Goal: Transaction & Acquisition: Purchase product/service

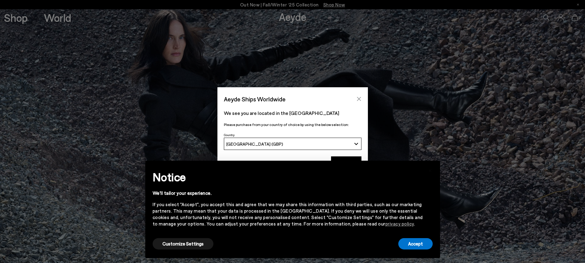
click at [360, 100] on icon "Close" at bounding box center [359, 99] width 4 height 4
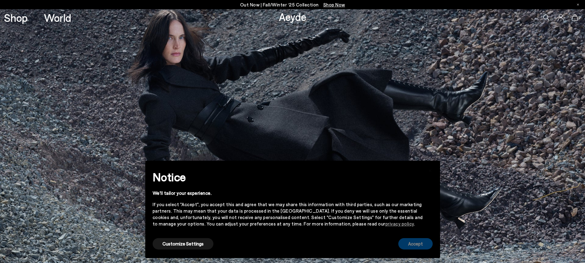
drag, startPoint x: 434, startPoint y: 246, endPoint x: 430, endPoint y: 245, distance: 4.2
click at [433, 246] on div "× Notice We'll tailor your experience. If you select "Accept", you accept this …" at bounding box center [293, 209] width 290 height 92
drag, startPoint x: 429, startPoint y: 245, endPoint x: 425, endPoint y: 242, distance: 4.9
click at [429, 245] on button "Accept" at bounding box center [415, 243] width 34 height 11
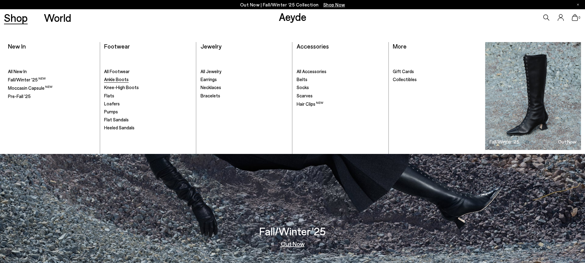
click at [112, 79] on span "Ankle Boots" at bounding box center [116, 79] width 25 height 6
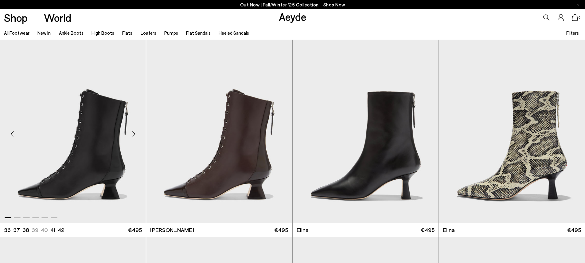
click at [134, 134] on div "Next slide" at bounding box center [133, 134] width 18 height 18
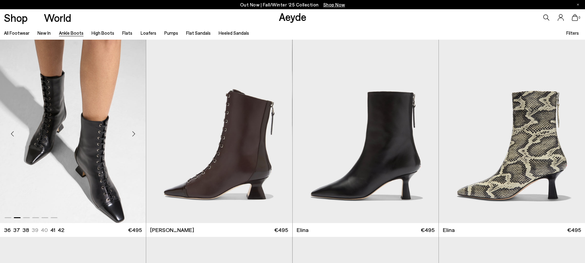
click at [134, 134] on div "Next slide" at bounding box center [133, 134] width 18 height 18
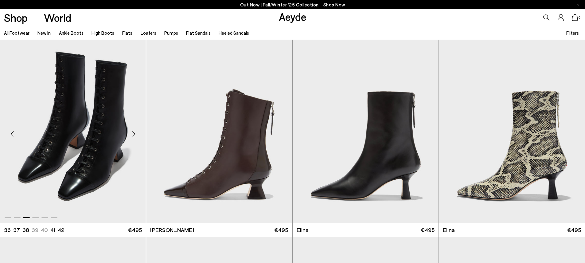
click at [134, 134] on div "Next slide" at bounding box center [133, 134] width 18 height 18
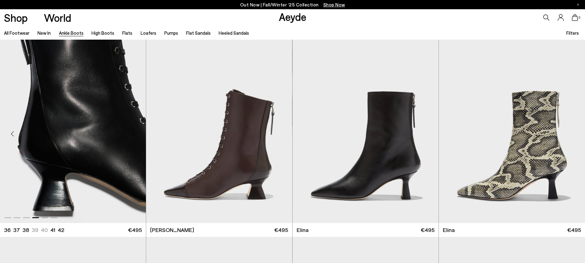
click at [134, 134] on div "Next slide" at bounding box center [133, 134] width 18 height 18
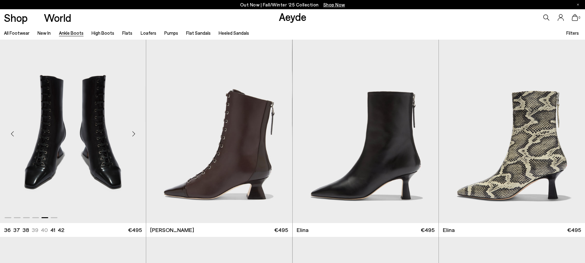
click at [134, 134] on div "Next slide" at bounding box center [133, 134] width 18 height 18
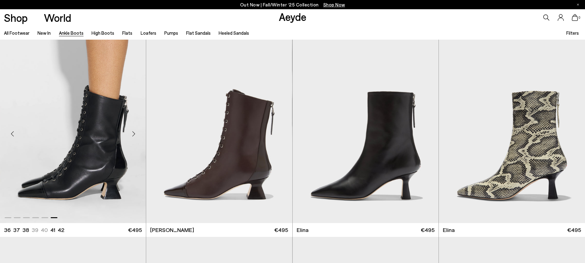
click at [134, 134] on div "Next slide" at bounding box center [133, 134] width 18 height 18
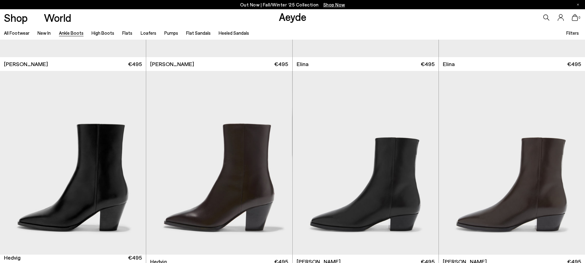
scroll to position [166, 0]
